Goal: Information Seeking & Learning: Learn about a topic

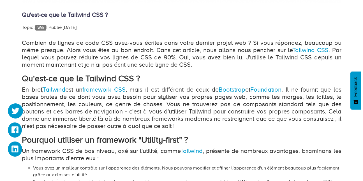
scroll to position [278, 0]
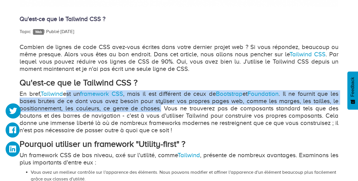
drag, startPoint x: 162, startPoint y: 109, endPoint x: 67, endPoint y: 93, distance: 95.9
click at [67, 93] on p "En bref, Tailwind est un framework CSS , mais il est différent de ceux de Boots…" at bounding box center [179, 112] width 319 height 44
copy p "est un framework CSS , mais il est différent de ceux de Bootstrap et Foundation…"
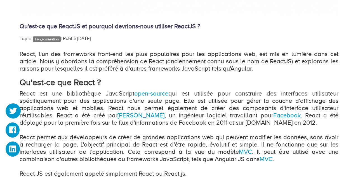
scroll to position [296, 0]
click at [67, 104] on p "React est une bibliothèque JavaScript open-source qui est utilisée pour constru…" at bounding box center [179, 133] width 319 height 87
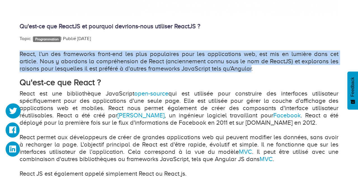
drag, startPoint x: 253, startPoint y: 68, endPoint x: 18, endPoint y: 53, distance: 235.5
copy p "React, l'un des frameworks front-end les plus populaires pour les applications …"
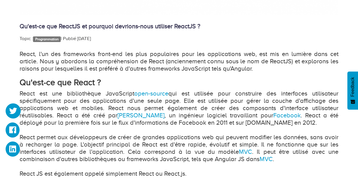
scroll to position [296, 0]
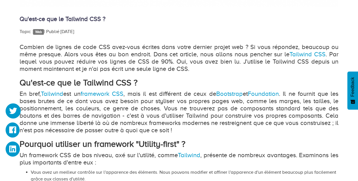
scroll to position [278, 0]
